Goal: Information Seeking & Learning: Learn about a topic

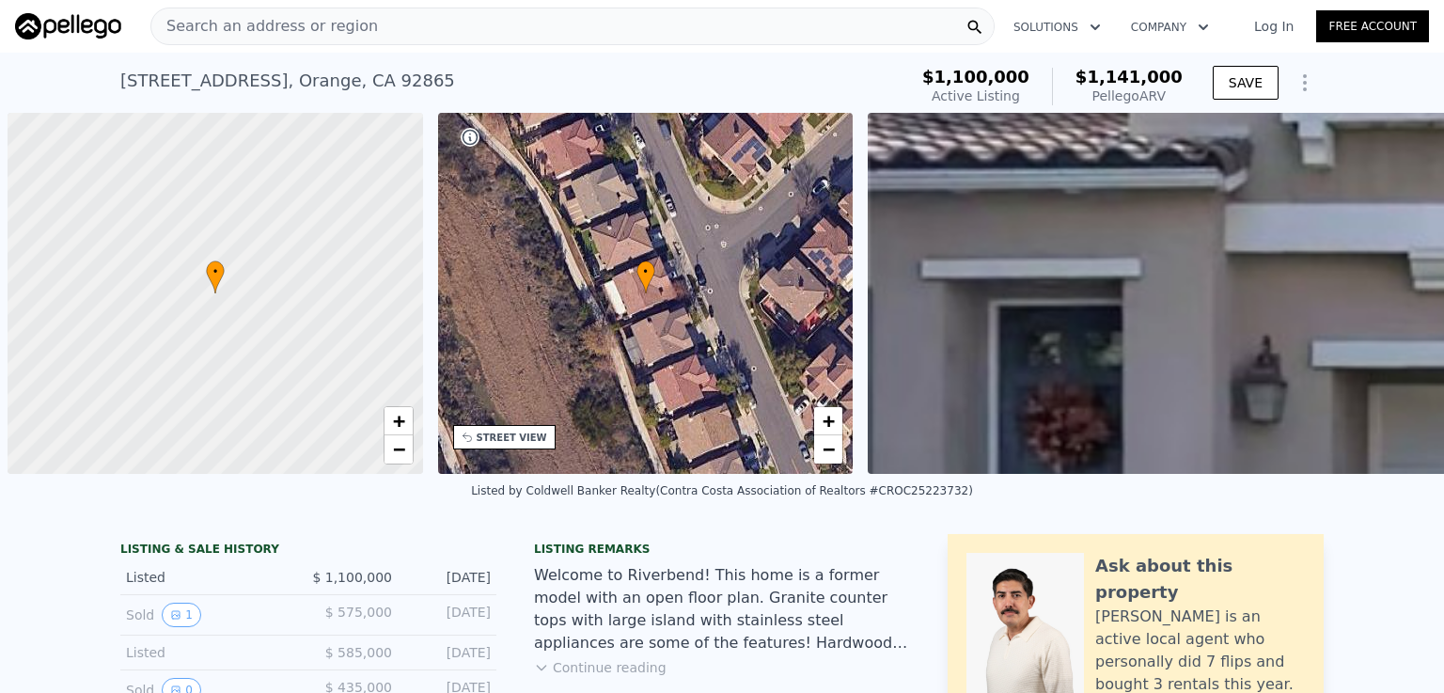
scroll to position [0, 8]
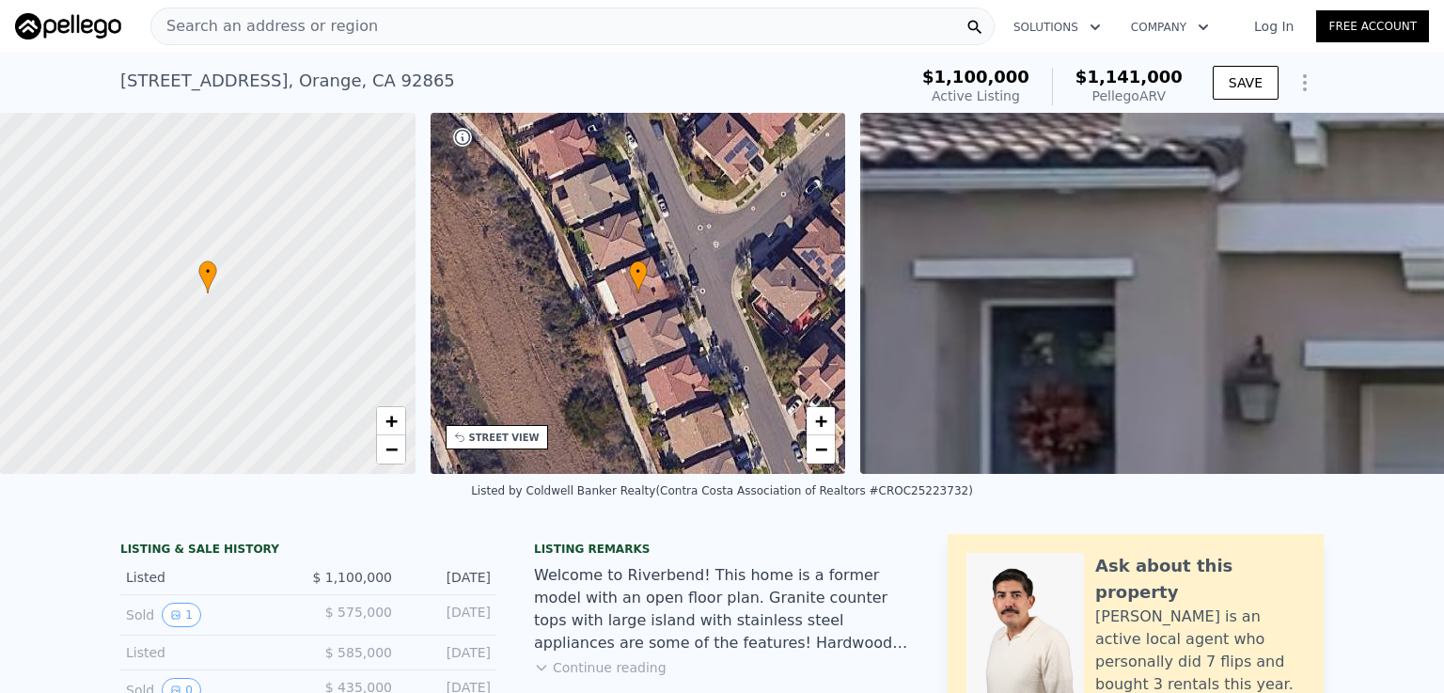
click at [327, 25] on span "Search an address or region" at bounding box center [264, 26] width 227 height 23
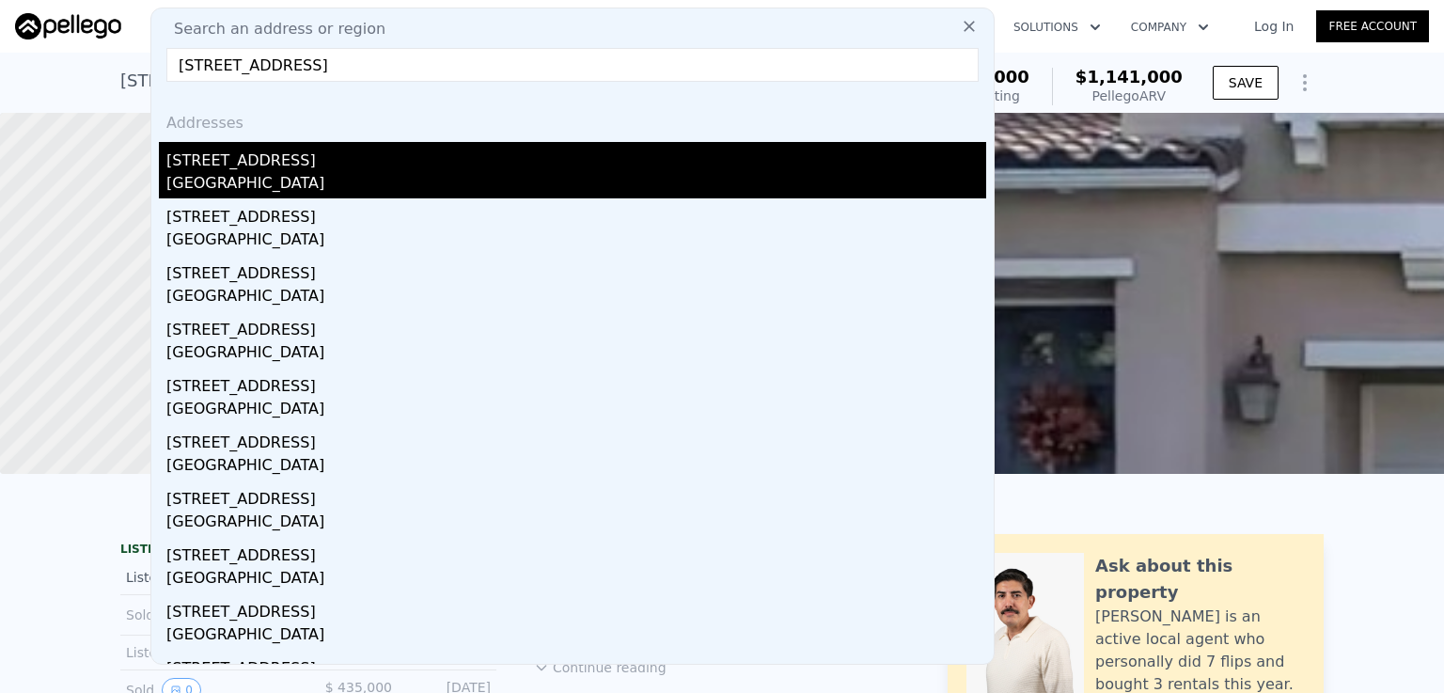
type input "[STREET_ADDRESS]"
click at [188, 186] on div "[GEOGRAPHIC_DATA]" at bounding box center [576, 185] width 820 height 26
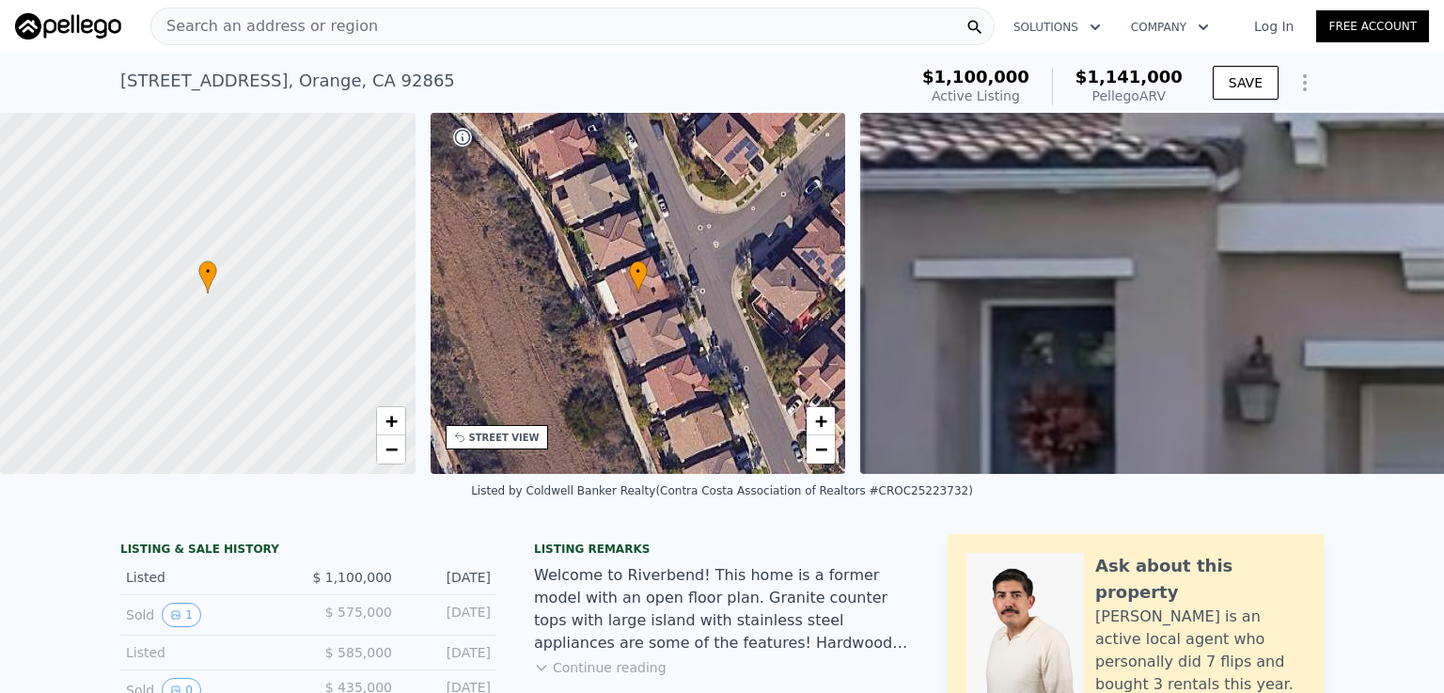
click at [407, 20] on div "Search an address or region" at bounding box center [572, 27] width 844 height 38
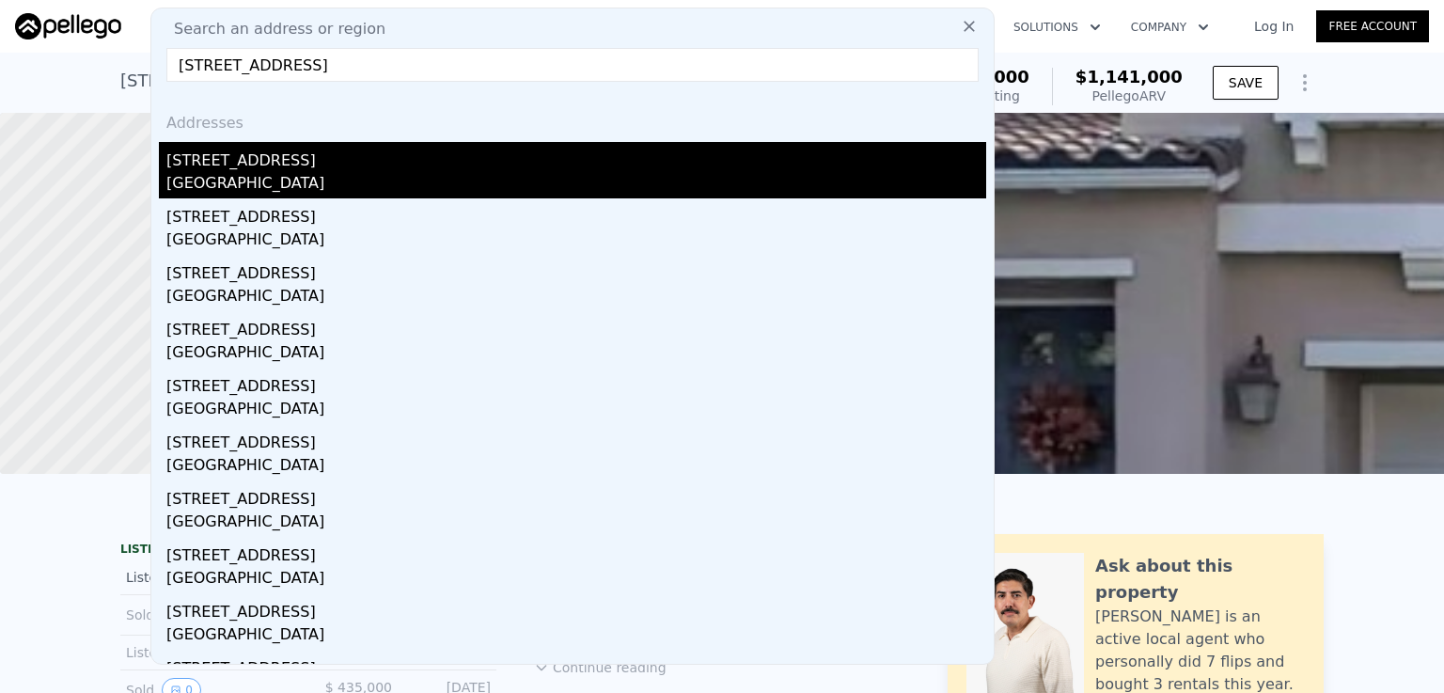
type input "[STREET_ADDRESS]"
click at [303, 165] on div "[STREET_ADDRESS]" at bounding box center [576, 157] width 820 height 30
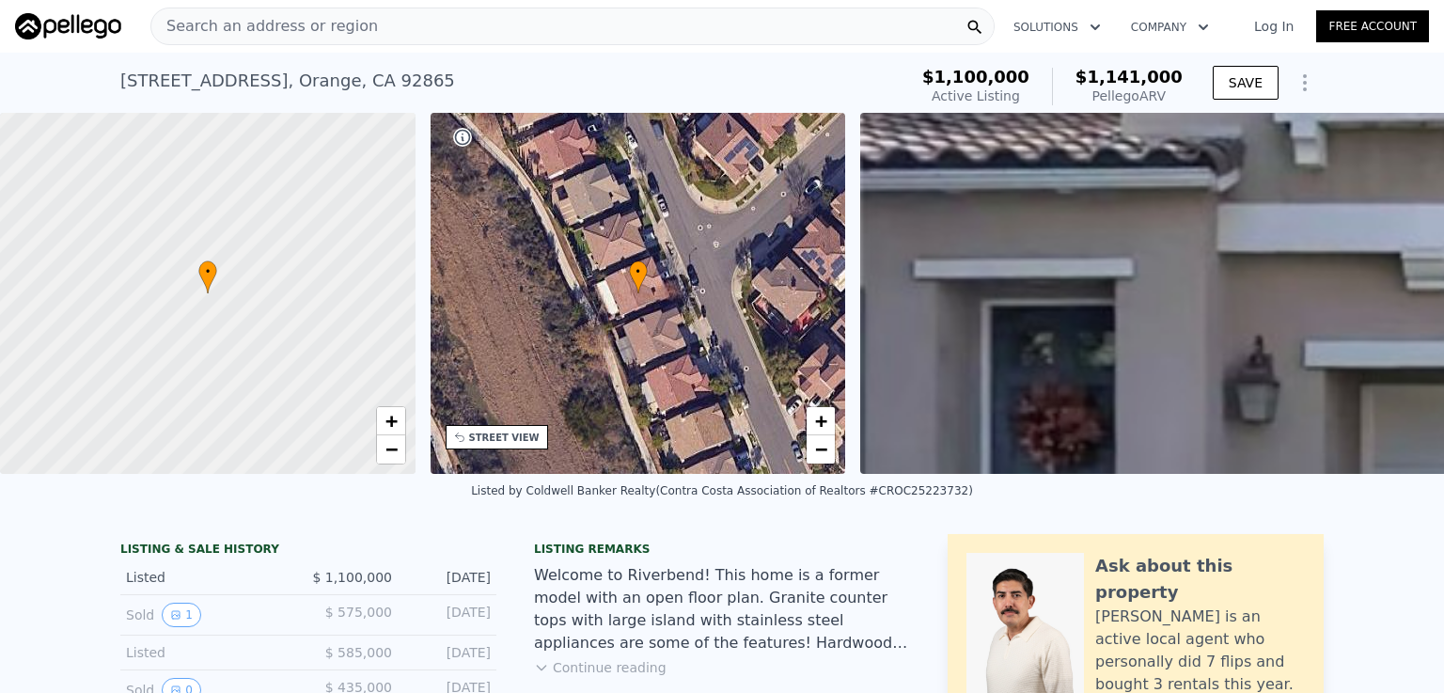
click at [477, 18] on div "Search an address or region" at bounding box center [572, 27] width 844 height 38
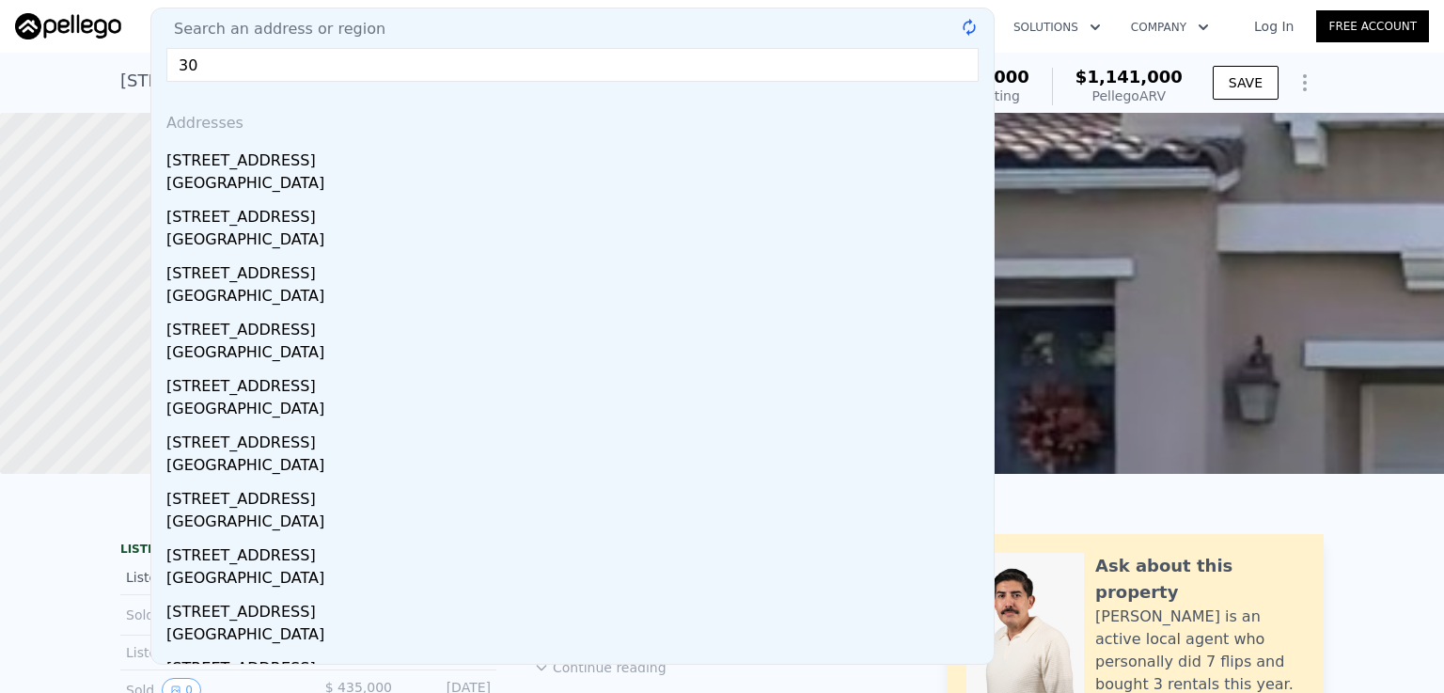
type input "3"
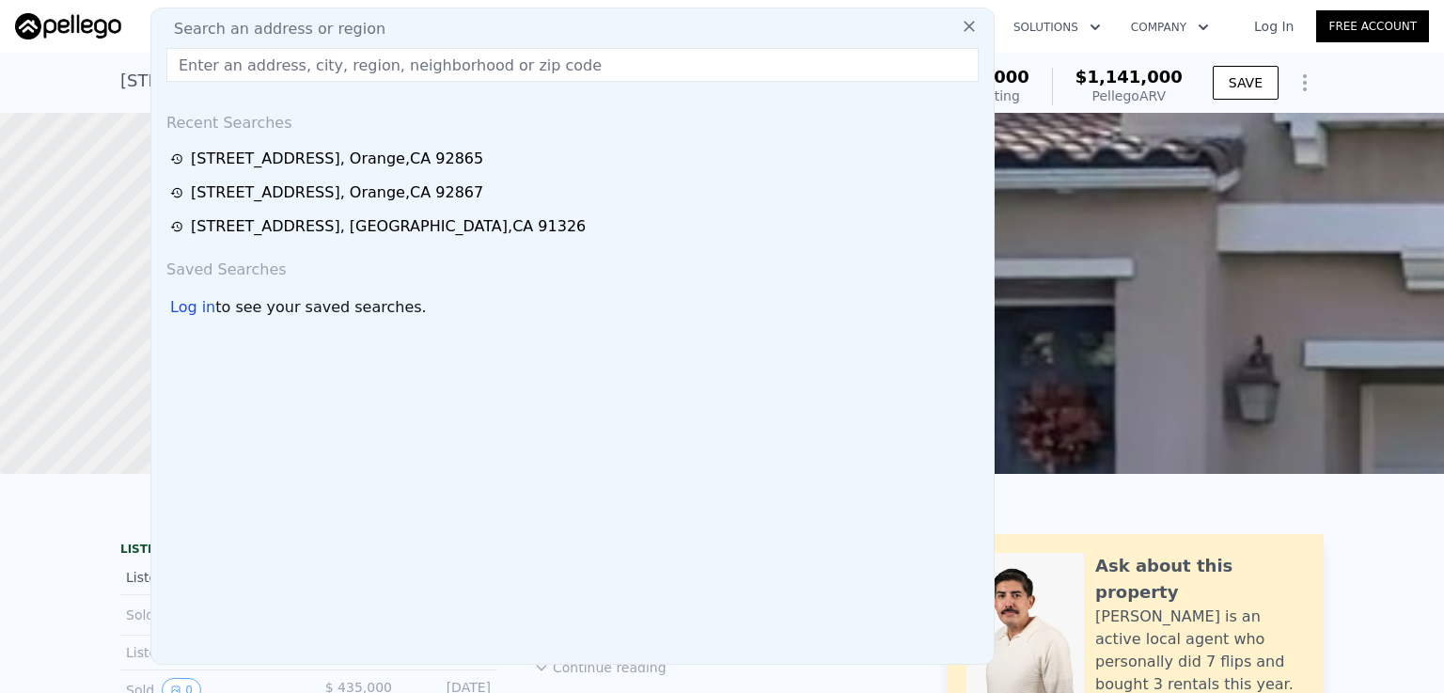
paste input "[STREET_ADDRESS]"
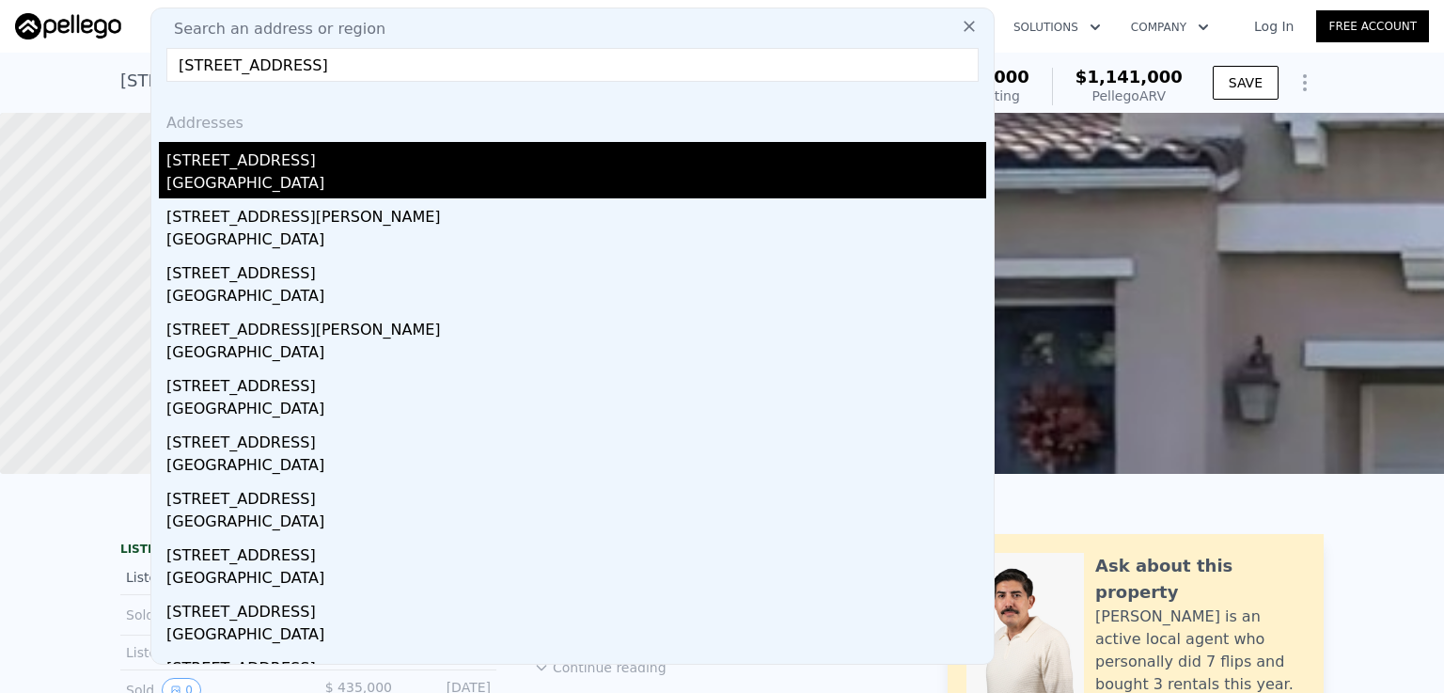
type input "[STREET_ADDRESS]"
click at [269, 179] on div "[GEOGRAPHIC_DATA]" at bounding box center [576, 185] width 820 height 26
type input "4"
type input "1.75"
type input "1424"
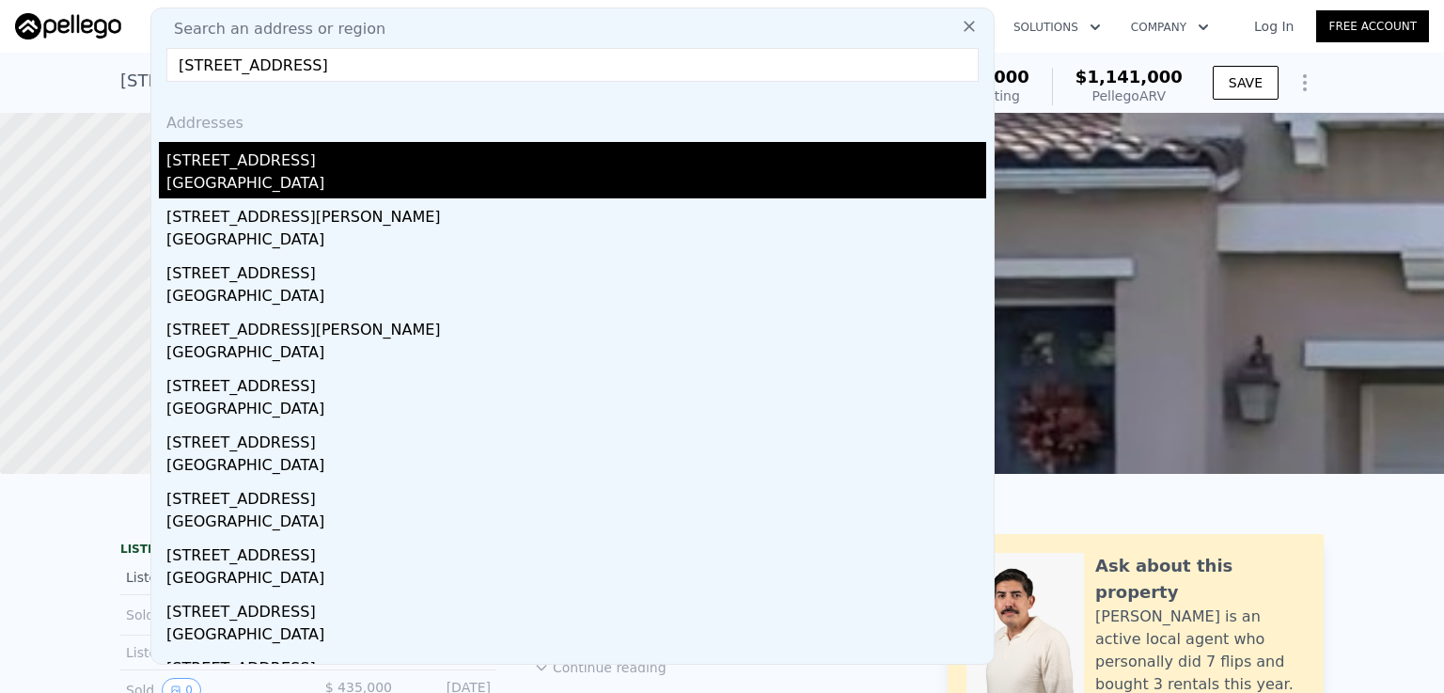
type input "2376"
type input "6161"
type input "8538"
type input "$ 1,231,000"
type input "7"
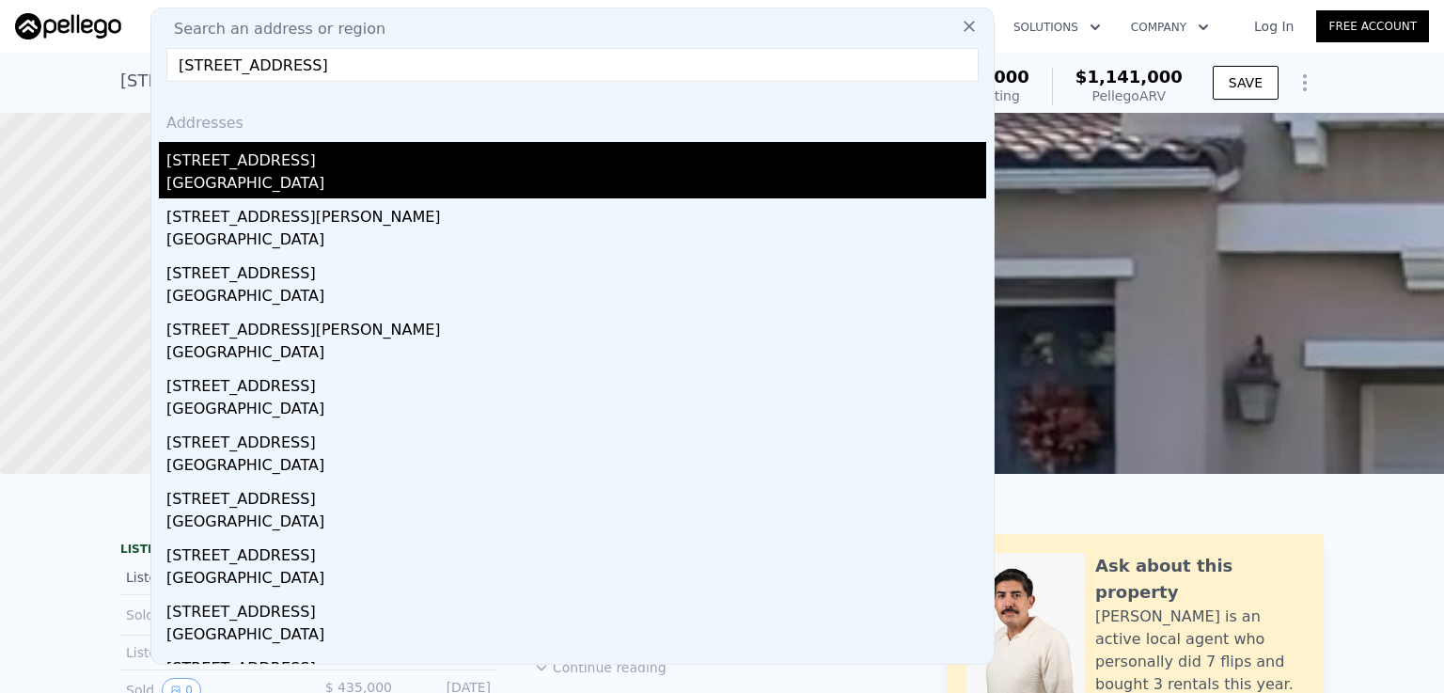
type input "-$ 14,961"
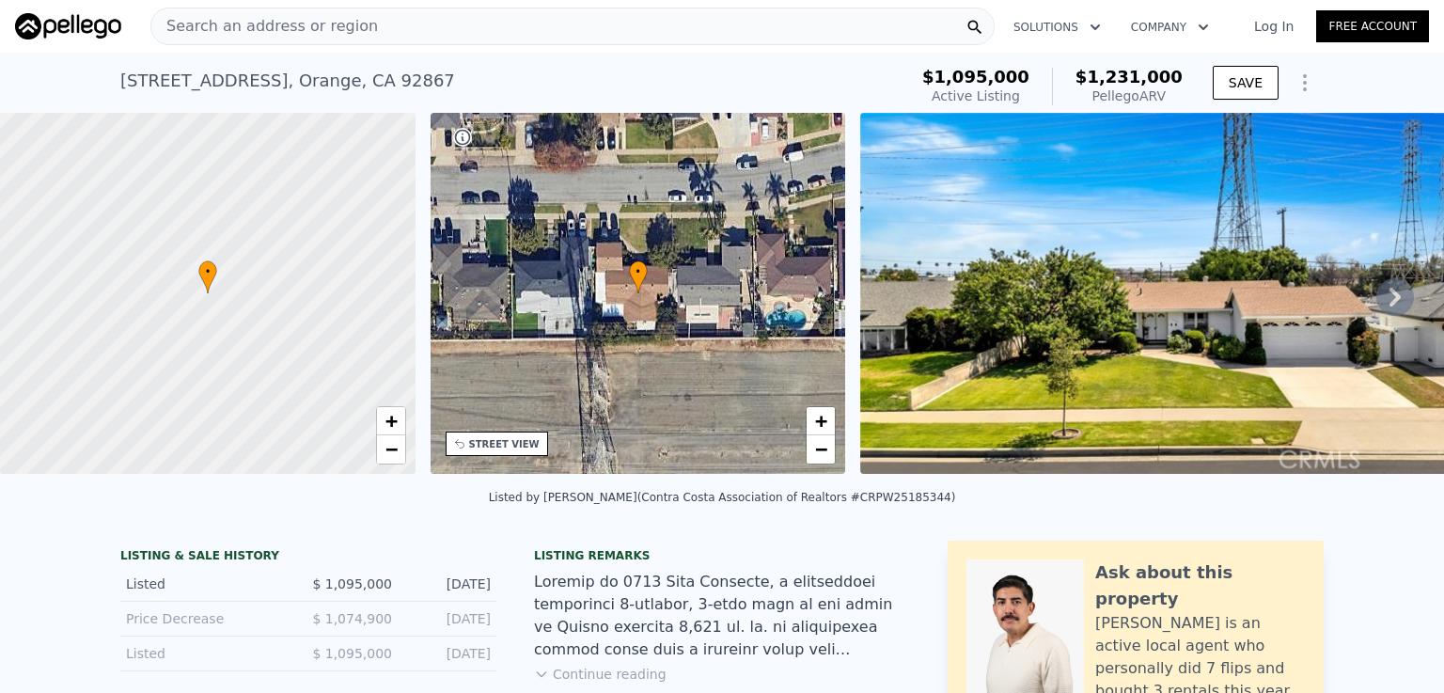
click at [363, 24] on div "Search an address or region" at bounding box center [572, 27] width 844 height 38
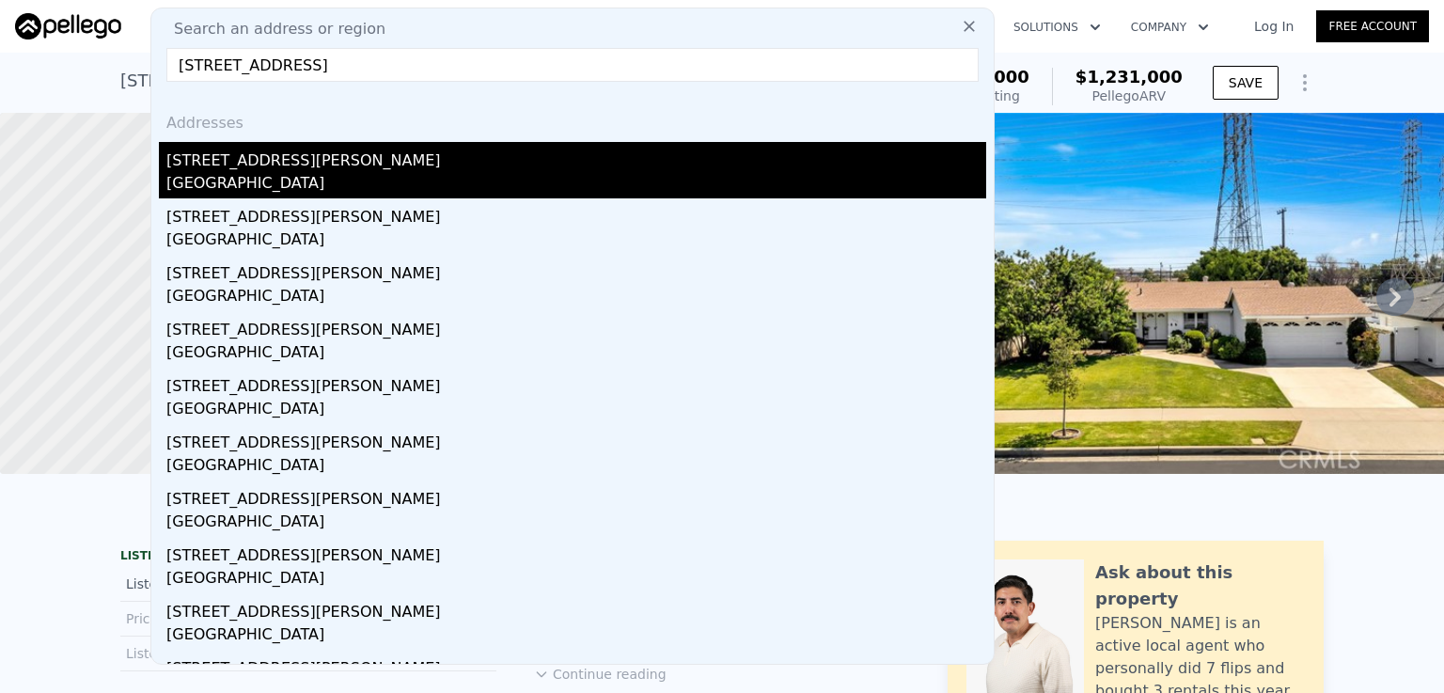
type input "[STREET_ADDRESS]"
click at [236, 177] on div "[GEOGRAPHIC_DATA]" at bounding box center [576, 185] width 820 height 26
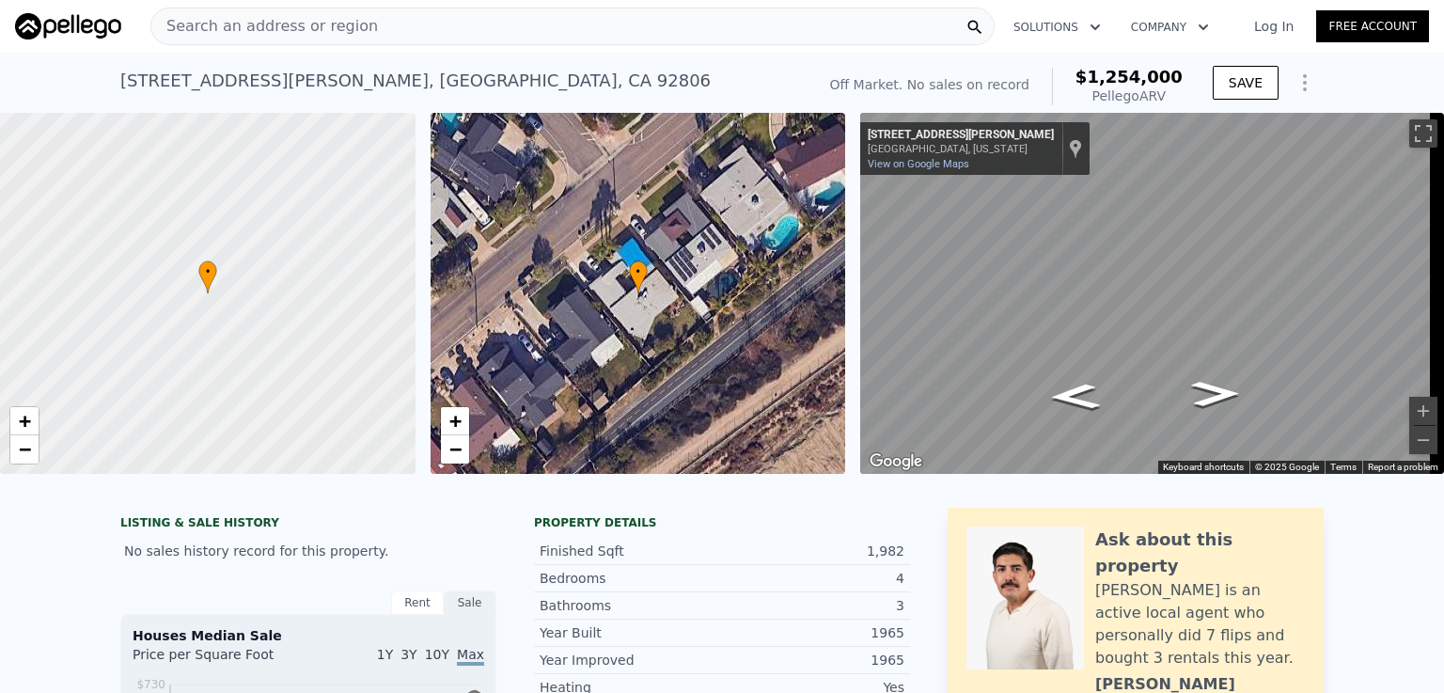
click at [376, 24] on div "Search an address or region" at bounding box center [572, 27] width 844 height 38
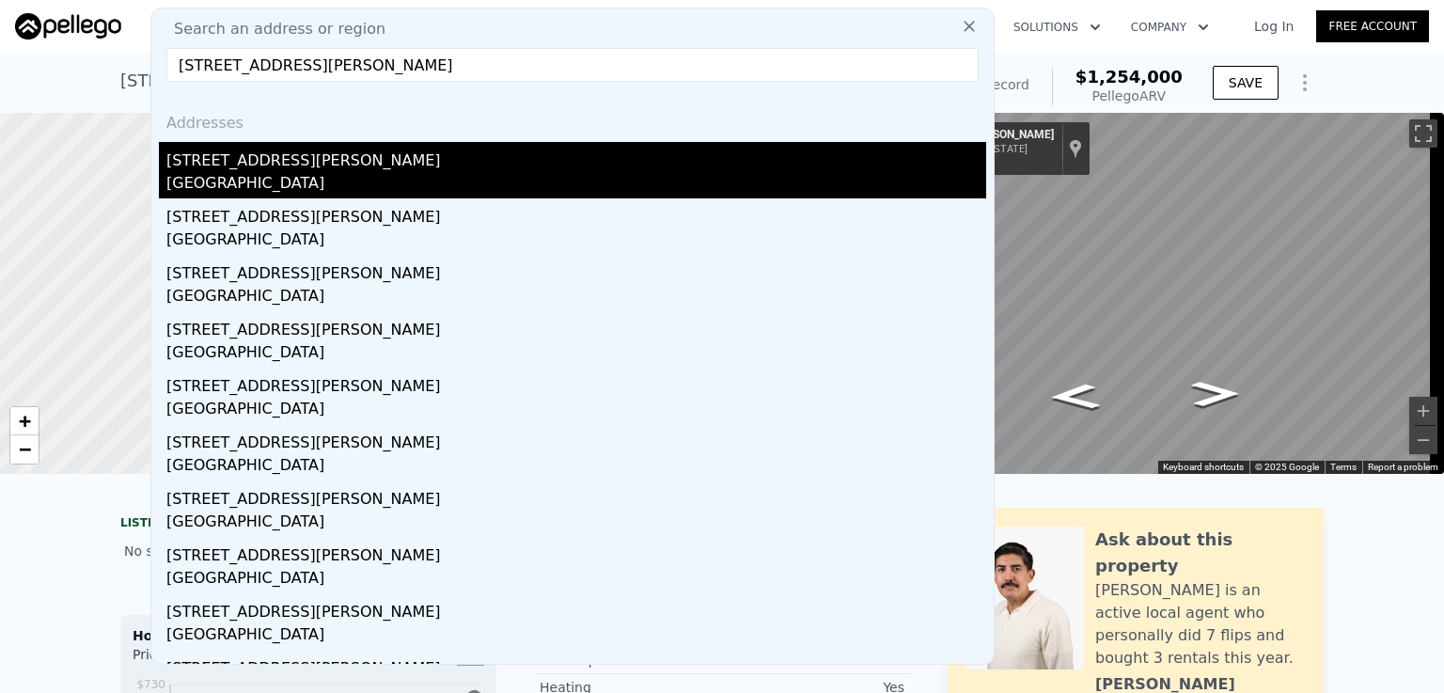
type input "[STREET_ADDRESS][PERSON_NAME]"
click at [222, 173] on div "[GEOGRAPHIC_DATA]" at bounding box center [576, 185] width 820 height 26
